Goal: Information Seeking & Learning: Understand process/instructions

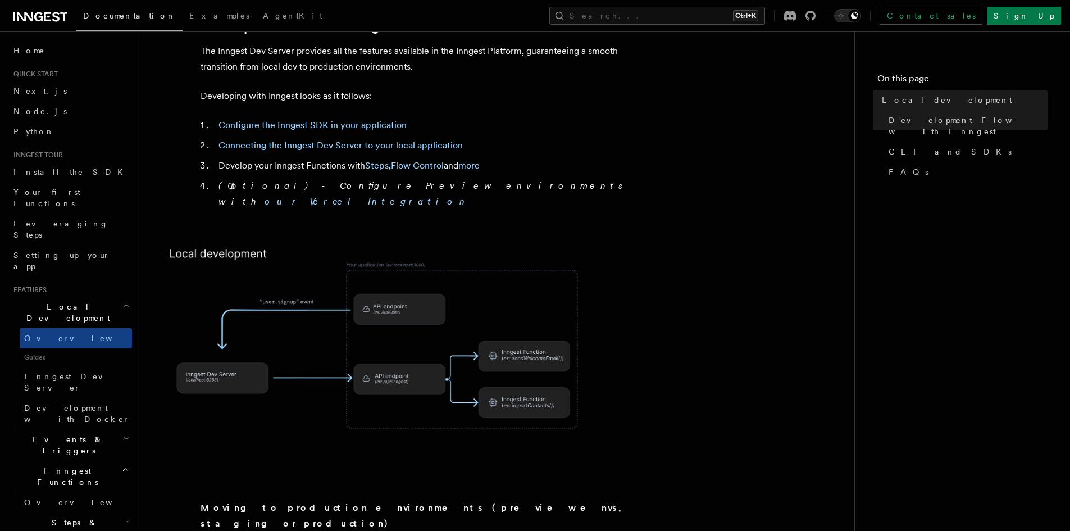
scroll to position [618, 0]
click at [251, 118] on link "Configure the Inngest SDK in your application" at bounding box center [313, 123] width 188 height 11
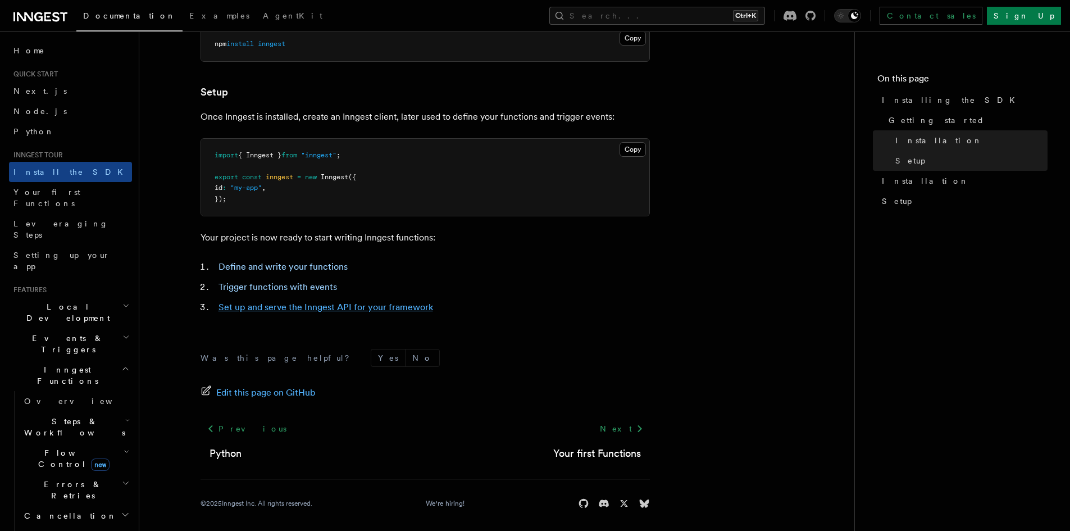
scroll to position [403, 0]
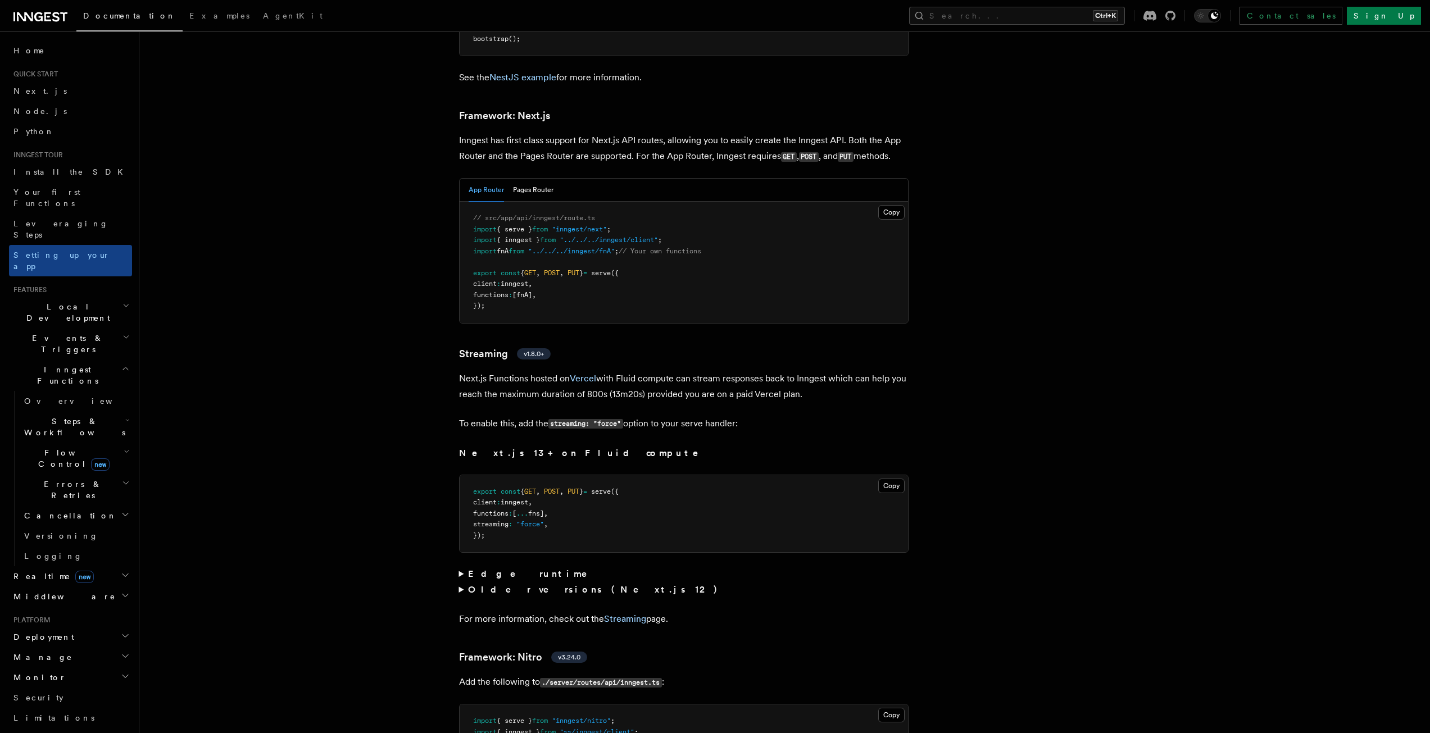
scroll to position [7286, 0]
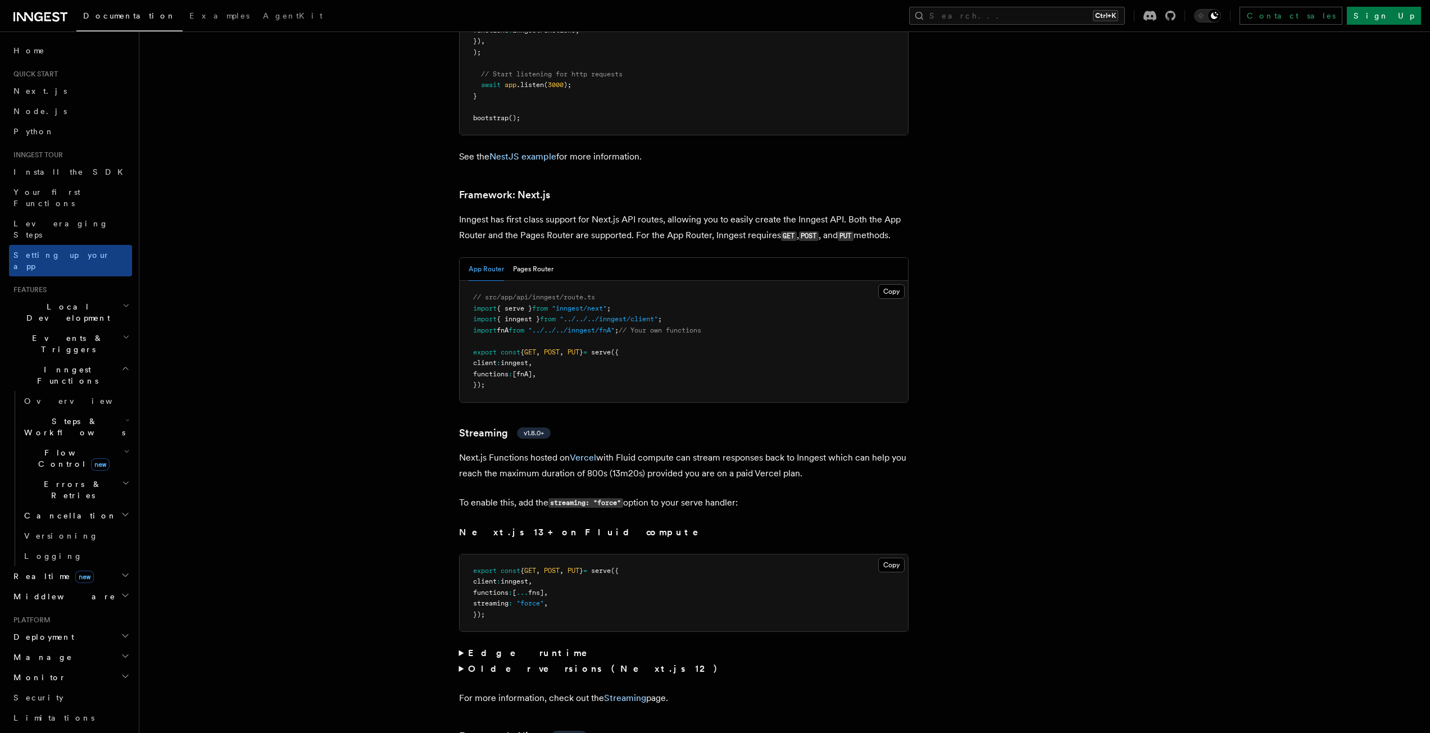
scroll to position [7174, 0]
